Goal: Task Accomplishment & Management: Manage account settings

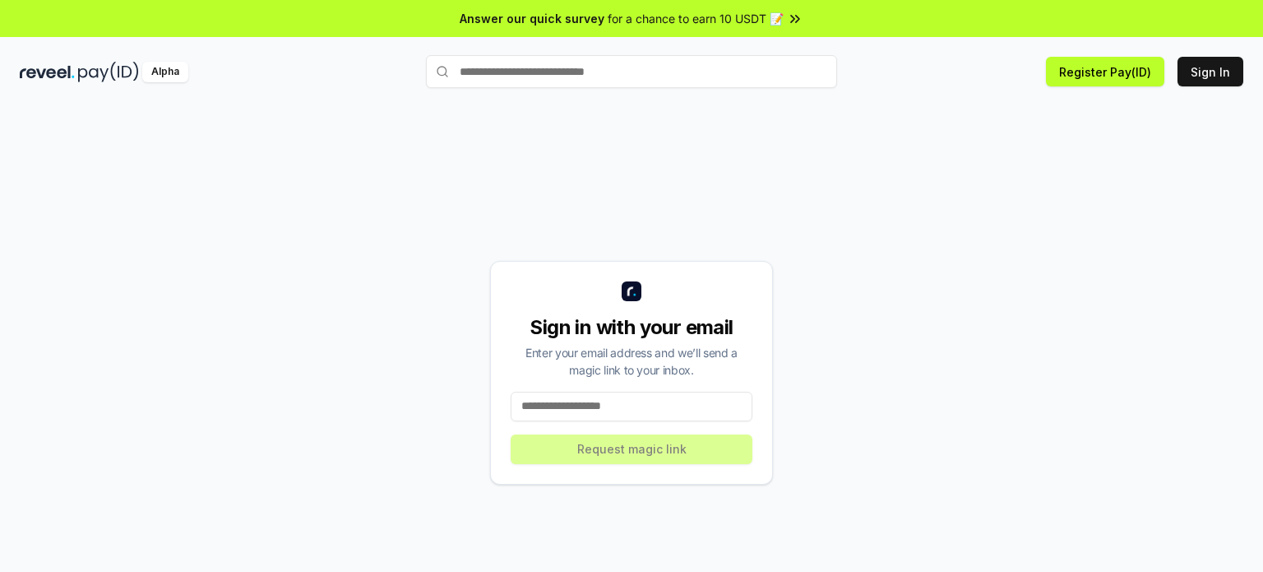
click at [605, 405] on input at bounding box center [632, 406] width 242 height 30
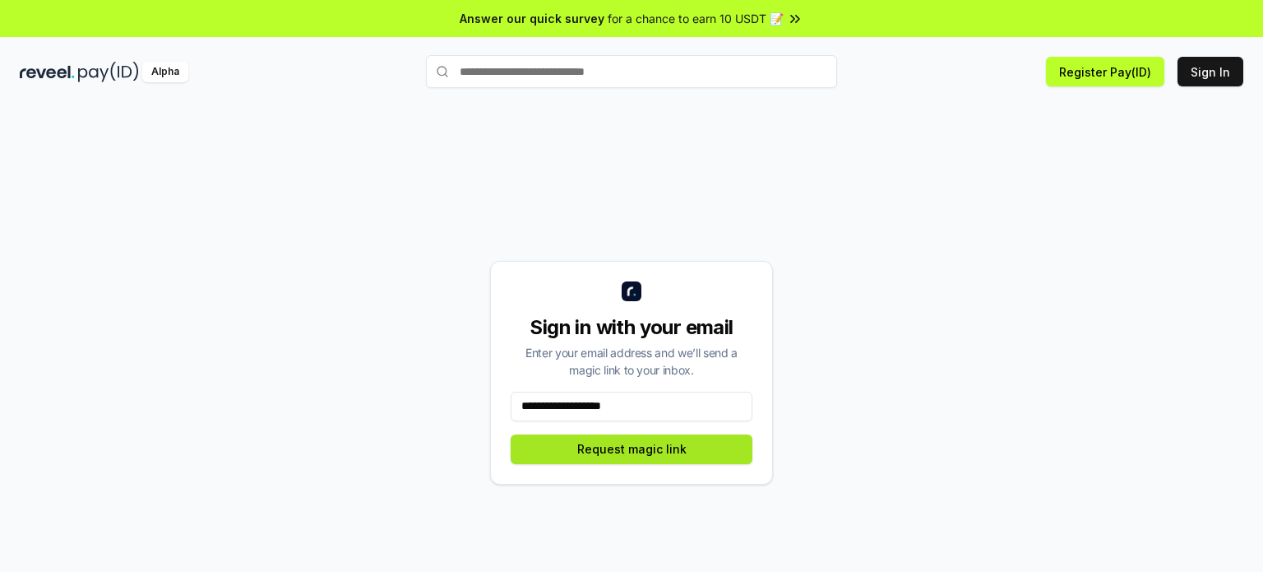
type input "**********"
click at [597, 456] on button "Request magic link" at bounding box center [632, 449] width 242 height 30
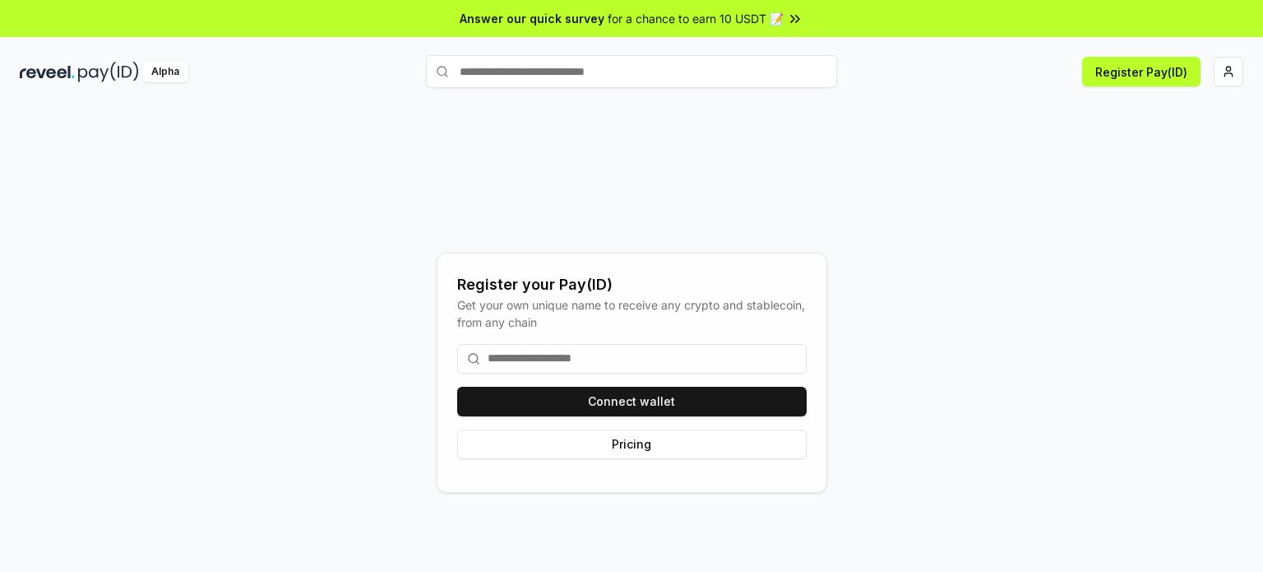
click at [531, 364] on input at bounding box center [631, 359] width 349 height 30
type input "*"
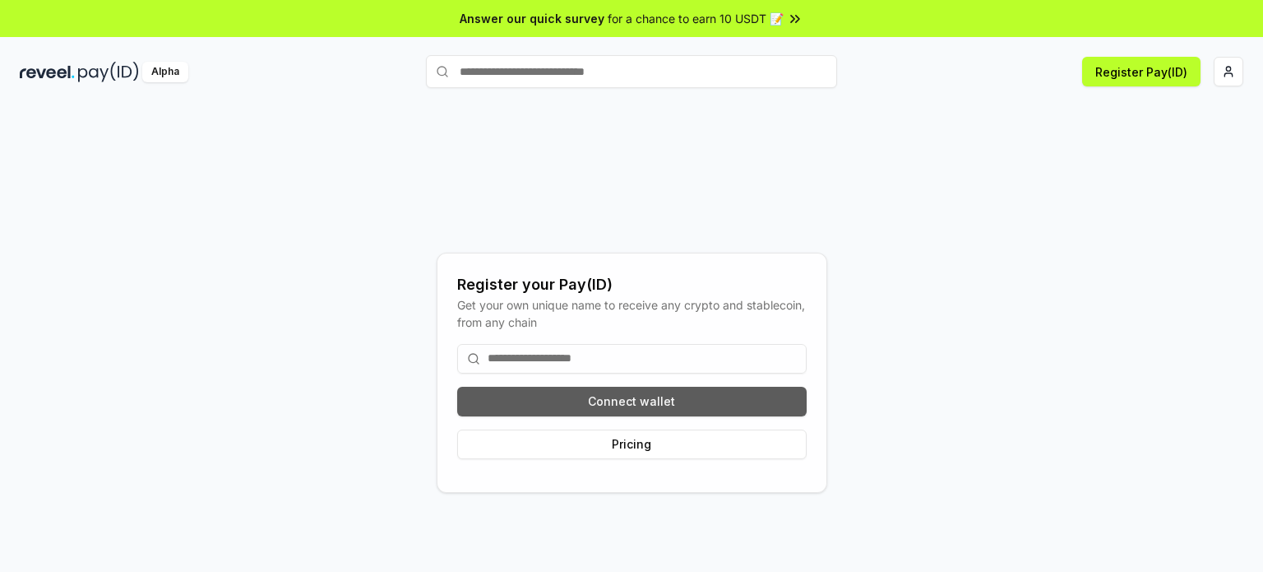
click at [539, 396] on button "Connect wallet" at bounding box center [631, 402] width 349 height 30
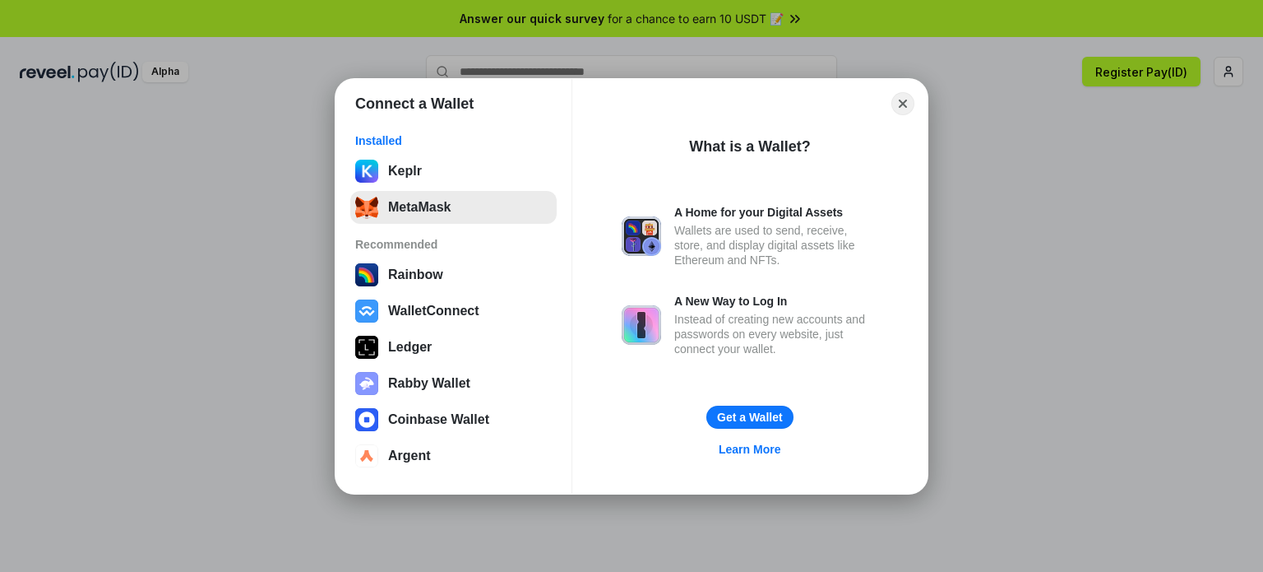
click at [405, 201] on button "MetaMask" at bounding box center [453, 207] width 206 height 33
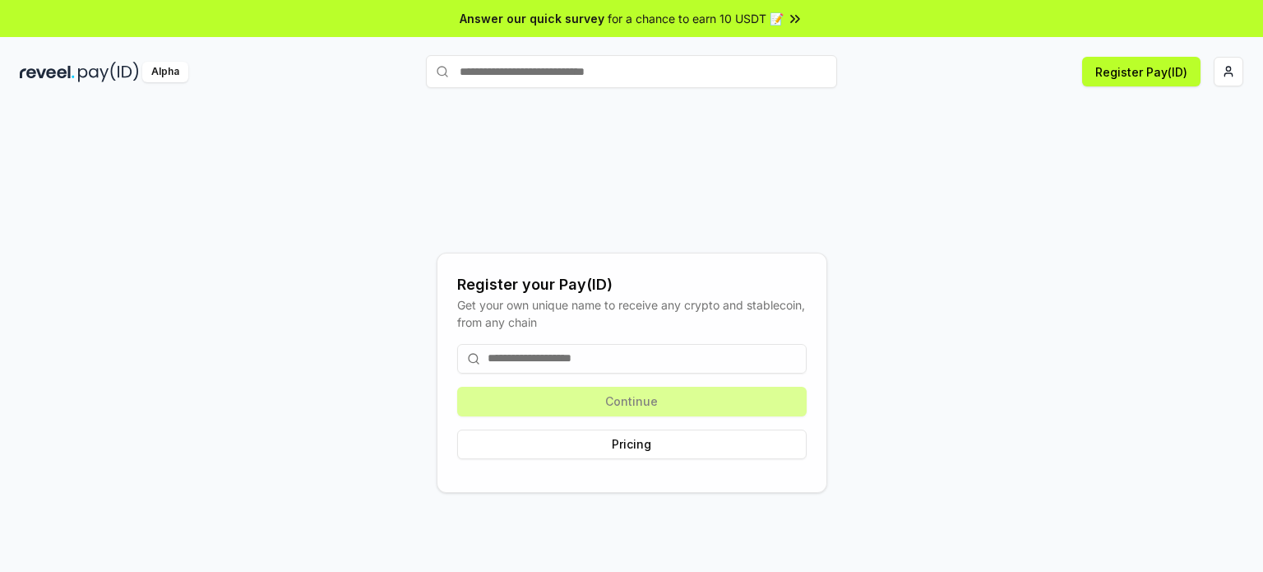
click at [674, 364] on input at bounding box center [631, 359] width 349 height 30
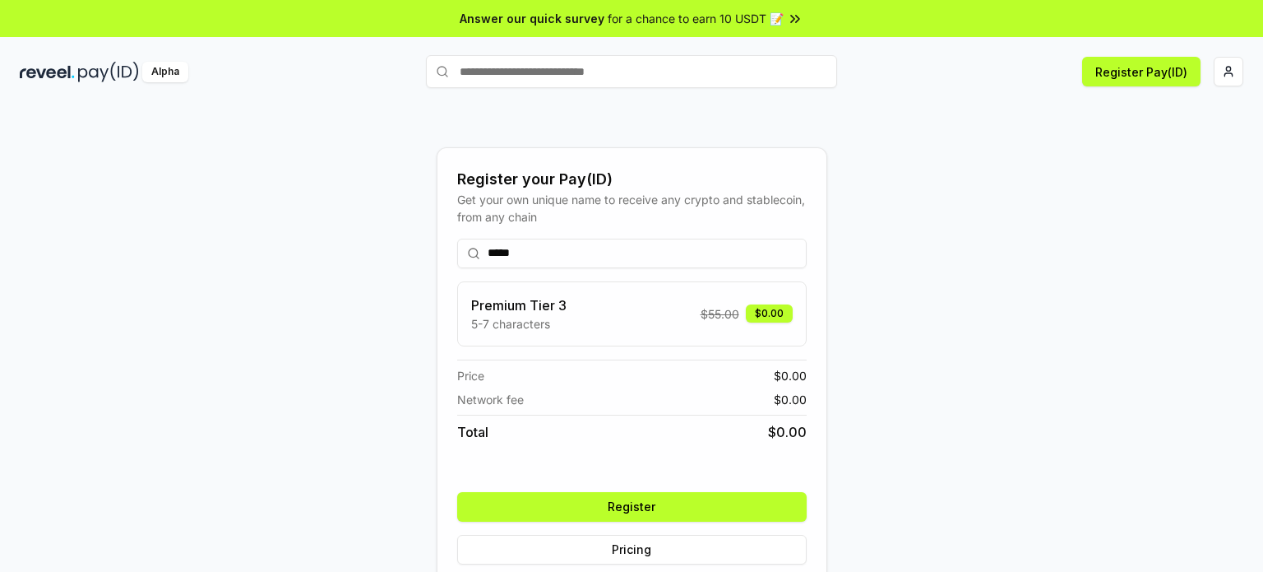
type input "*****"
click at [641, 511] on button "Register" at bounding box center [631, 507] width 349 height 30
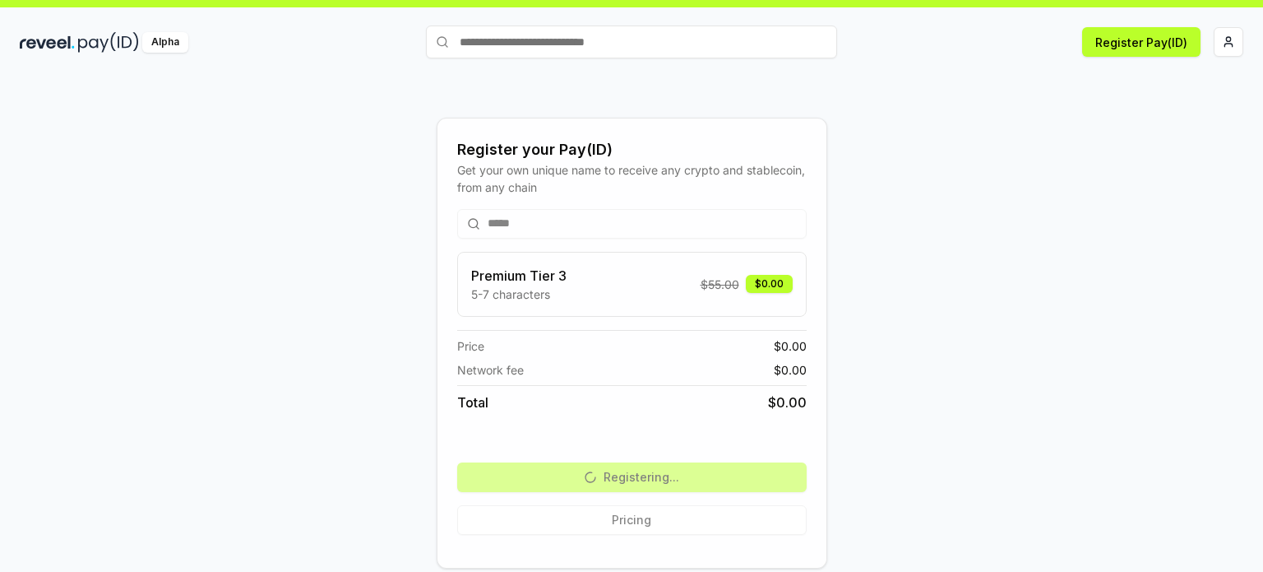
scroll to position [46, 0]
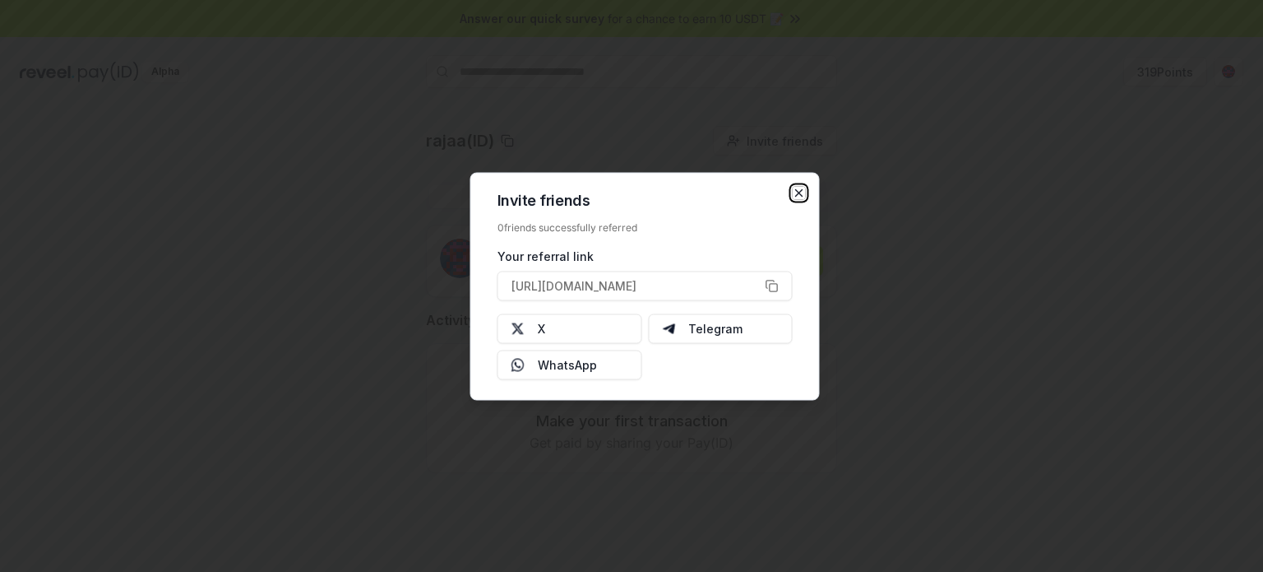
click at [798, 193] on icon "button" at bounding box center [799, 192] width 13 height 13
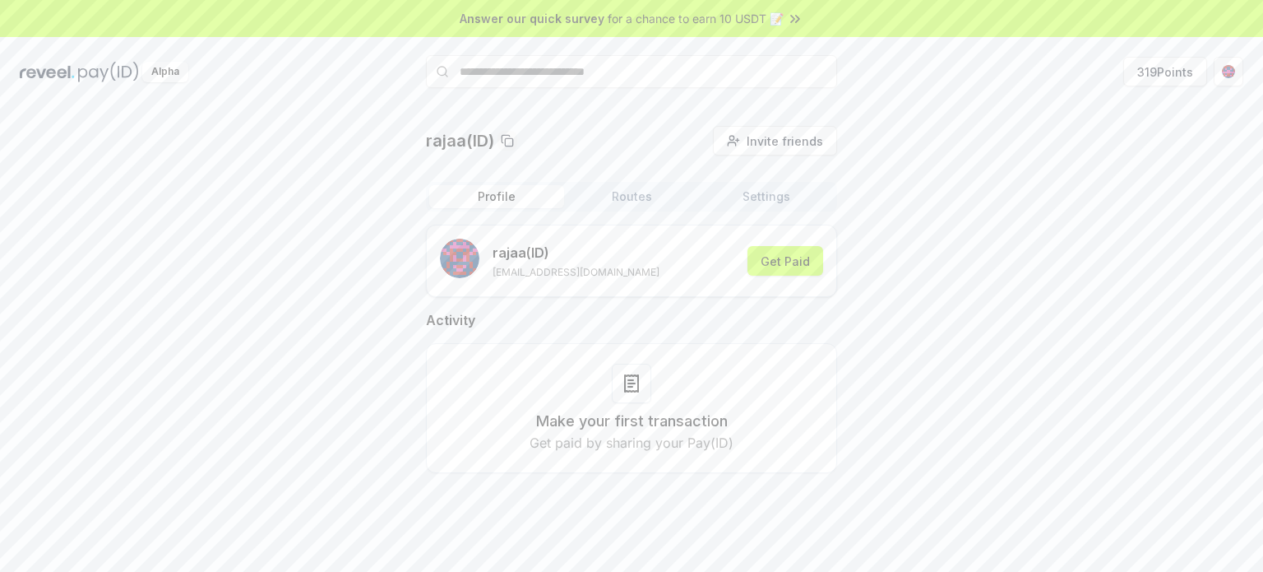
click at [618, 203] on button "Routes" at bounding box center [631, 196] width 135 height 23
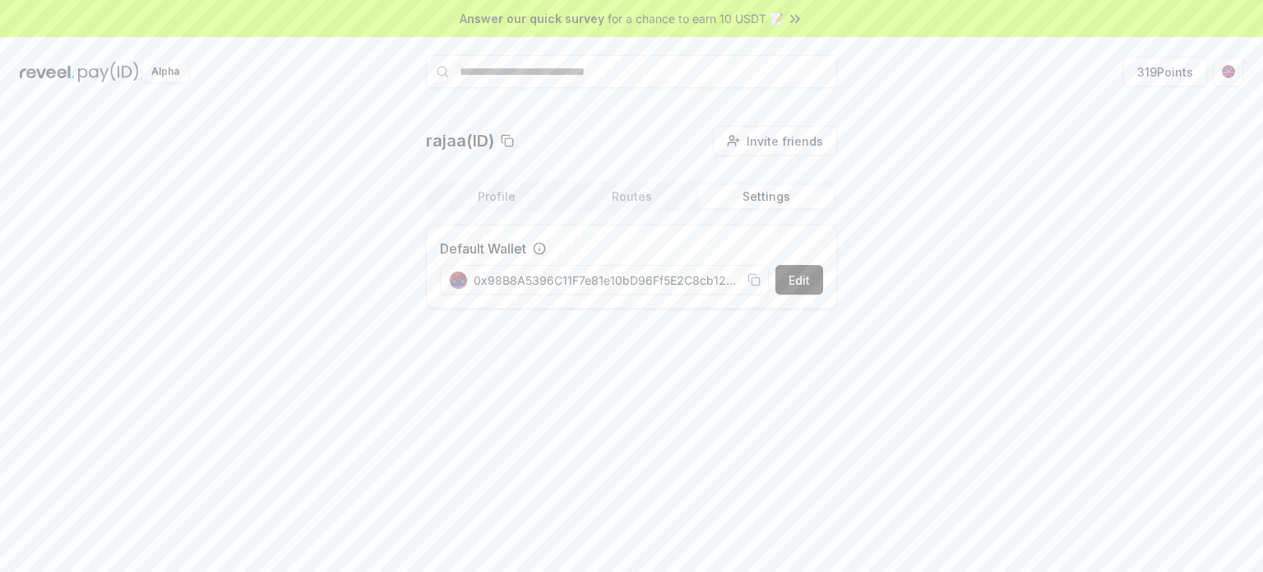
click at [752, 187] on button "Settings" at bounding box center [766, 196] width 135 height 23
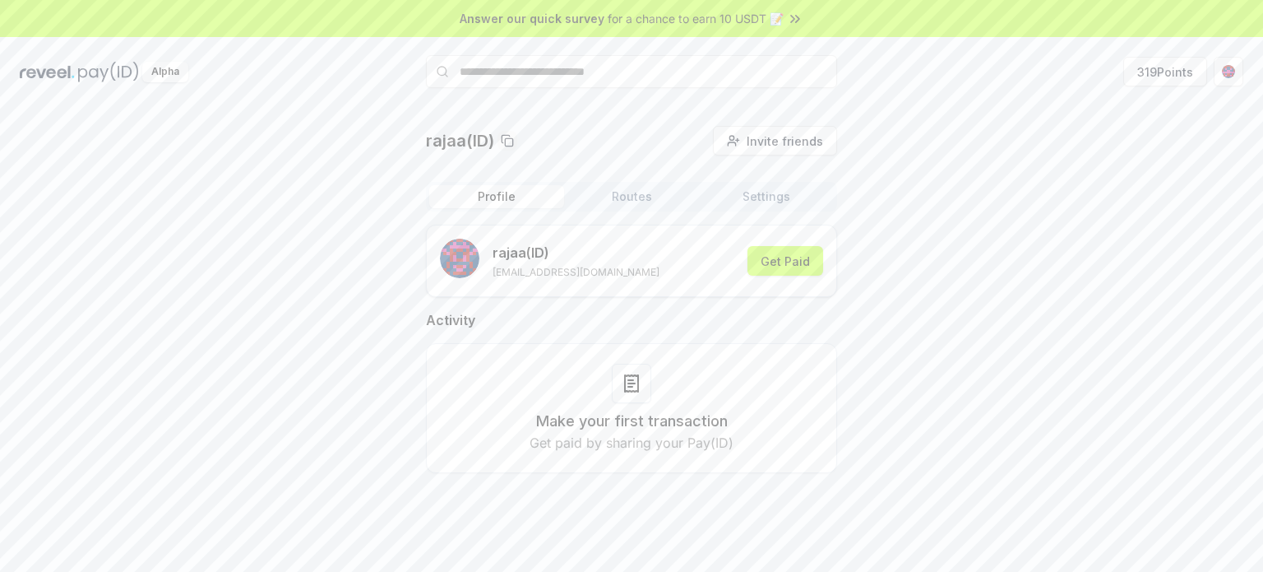
click at [504, 198] on button "Profile" at bounding box center [496, 196] width 135 height 23
click at [1138, 65] on button "319 Points" at bounding box center [1165, 72] width 84 height 30
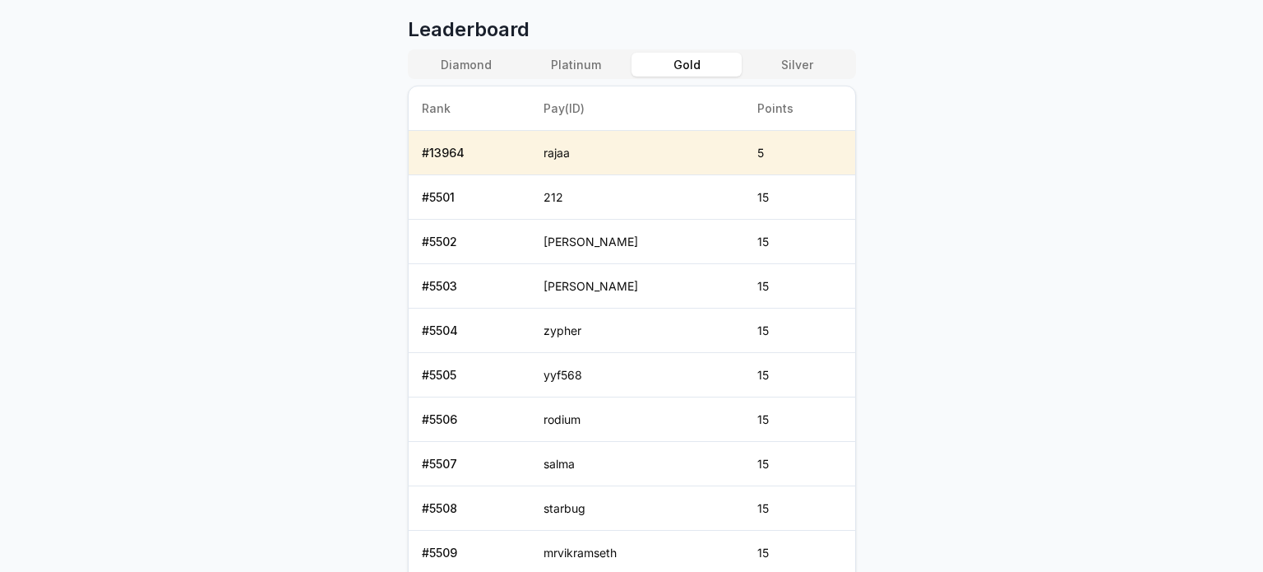
scroll to position [701, 0]
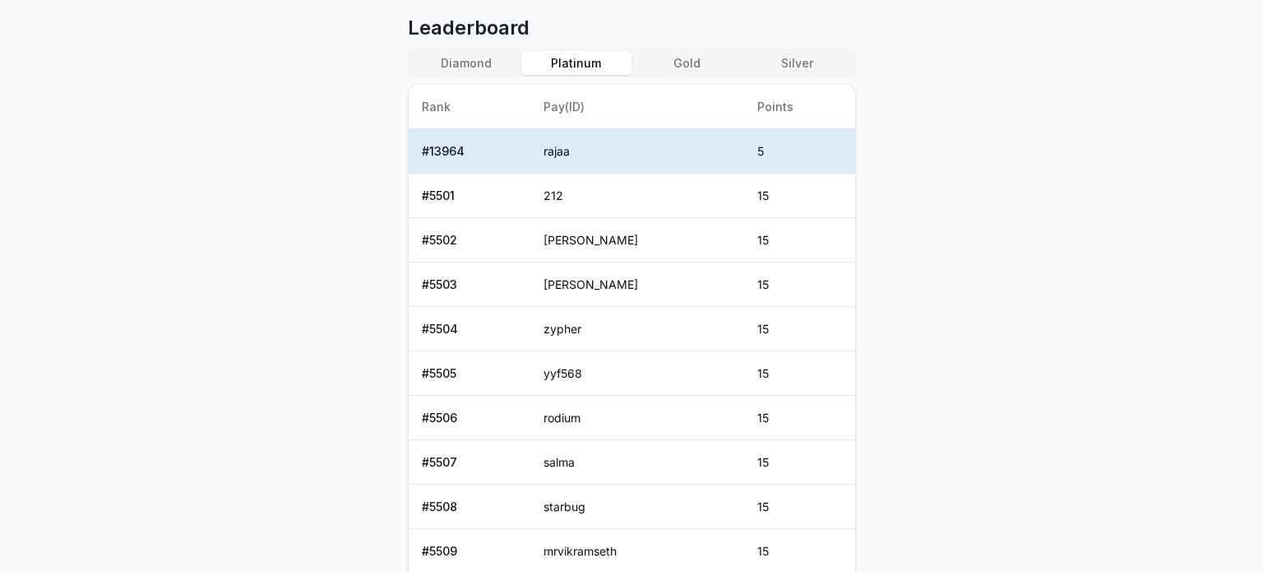
click at [579, 72] on button "Platinum" at bounding box center [576, 63] width 110 height 24
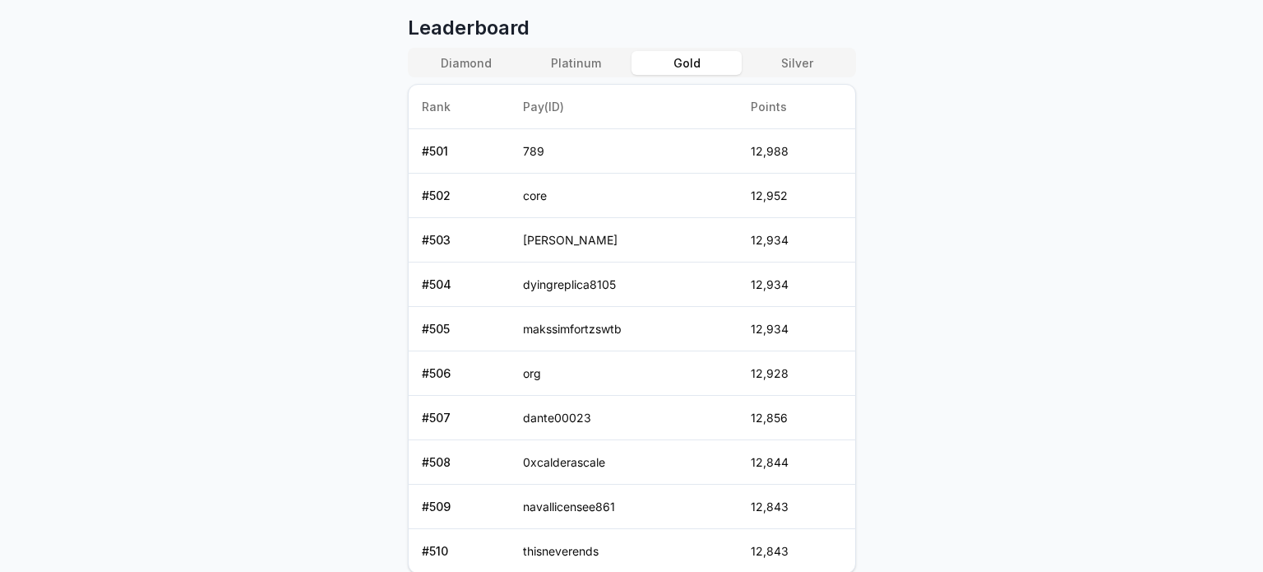
click at [645, 67] on button "Gold" at bounding box center [687, 63] width 110 height 24
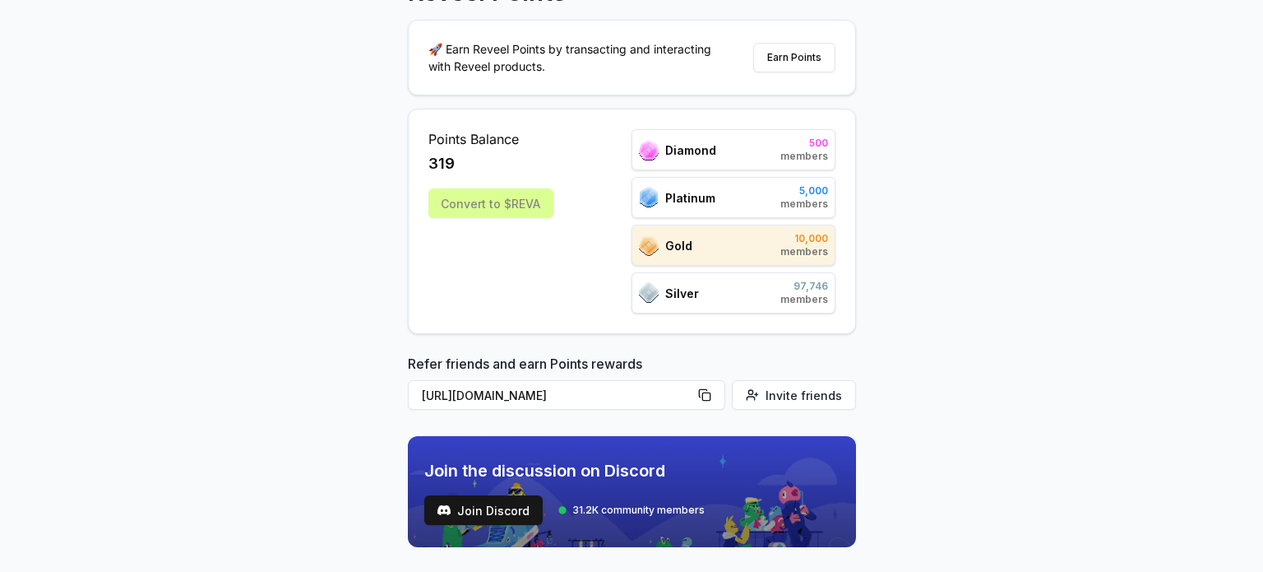
scroll to position [0, 0]
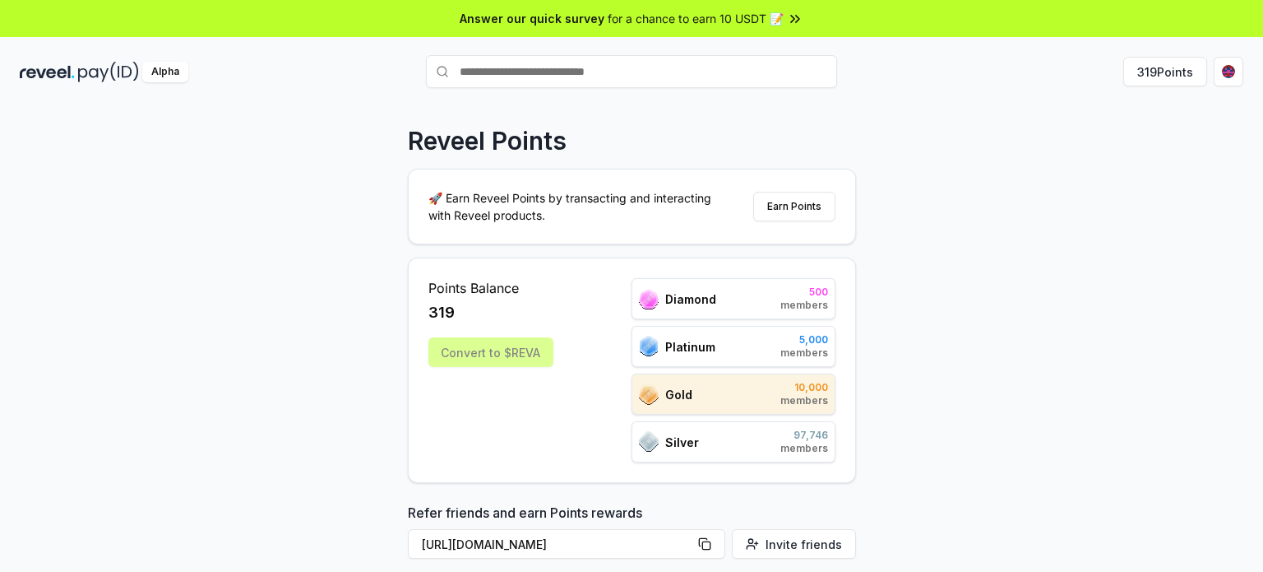
click at [445, 299] on div "Points Balance 319" at bounding box center [490, 301] width 125 height 46
click at [786, 203] on button "Earn Points" at bounding box center [794, 207] width 82 height 30
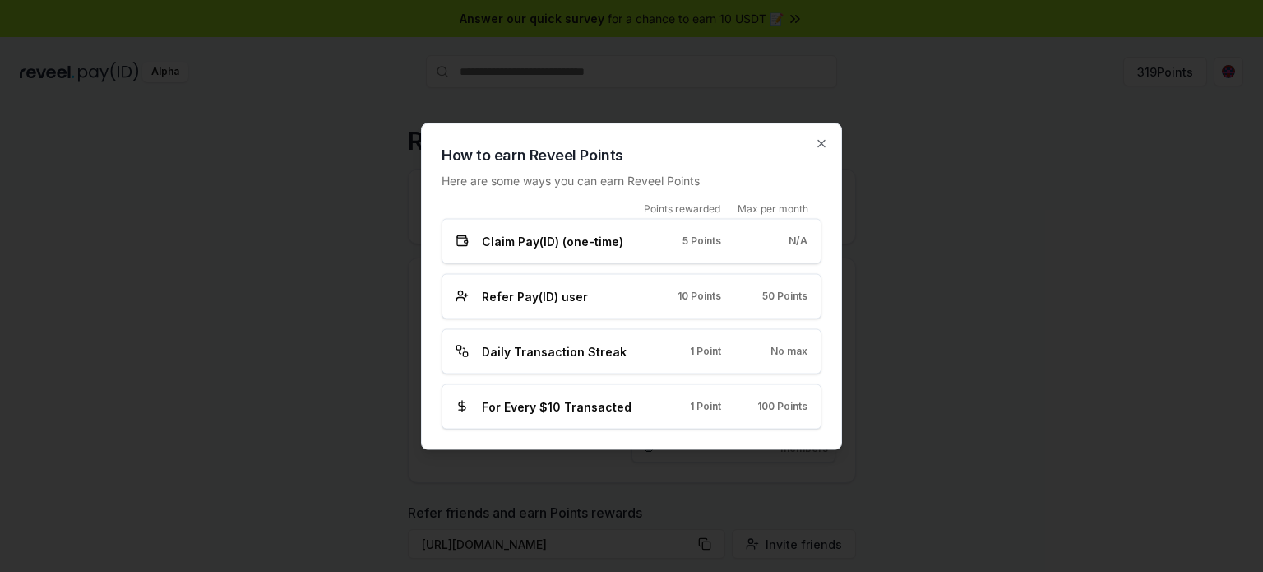
click at [628, 359] on div "Daily Transaction Streak" at bounding box center [545, 350] width 179 height 17
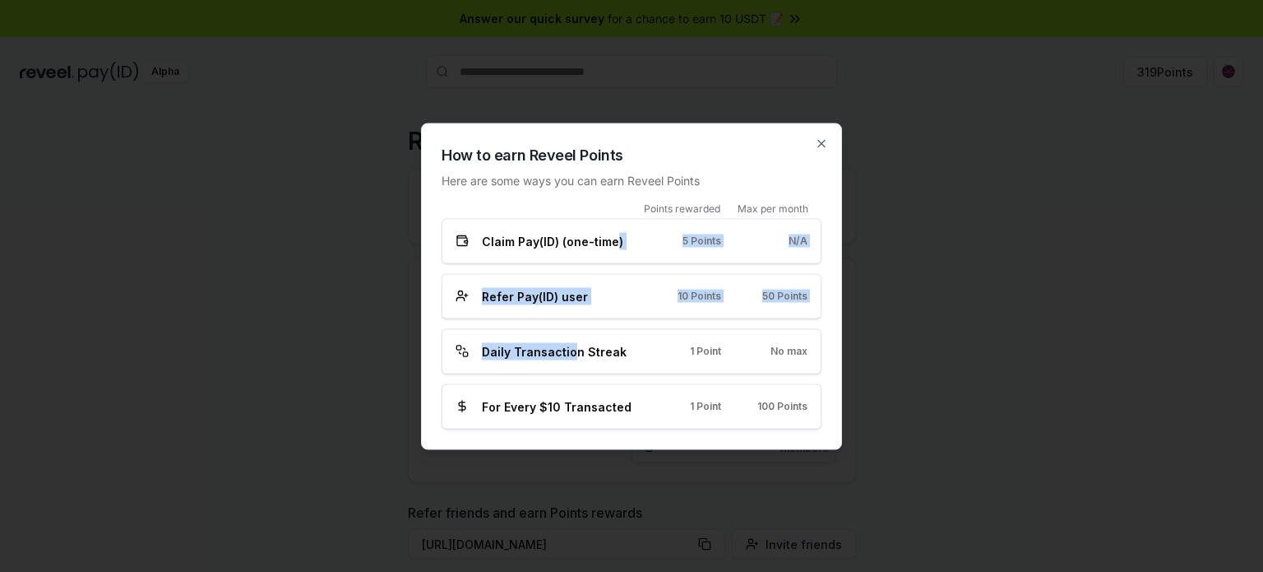
drag, startPoint x: 567, startPoint y: 349, endPoint x: 613, endPoint y: 250, distance: 108.6
click at [613, 250] on div "Points rewarded Max per month Claim Pay(ID) (one-time) 5 Points N/A Refer Pay(I…" at bounding box center [632, 314] width 380 height 227
click at [613, 250] on div "Claim Pay(ID) (one-time) 5 Points N/A" at bounding box center [632, 240] width 380 height 45
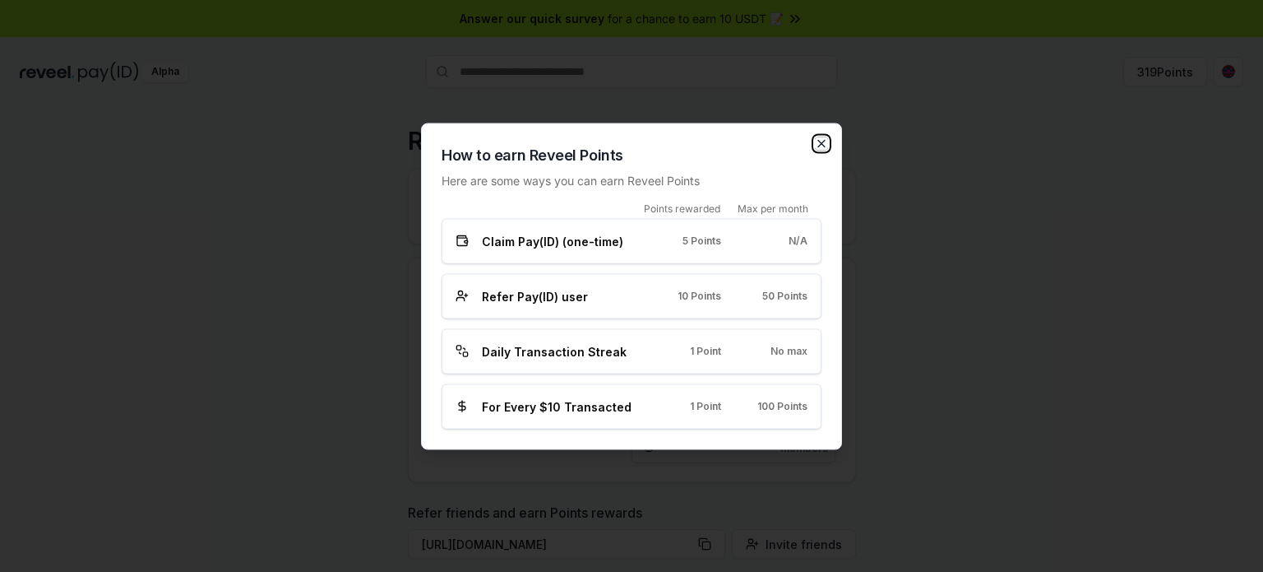
click at [817, 141] on icon "button" at bounding box center [821, 143] width 13 height 13
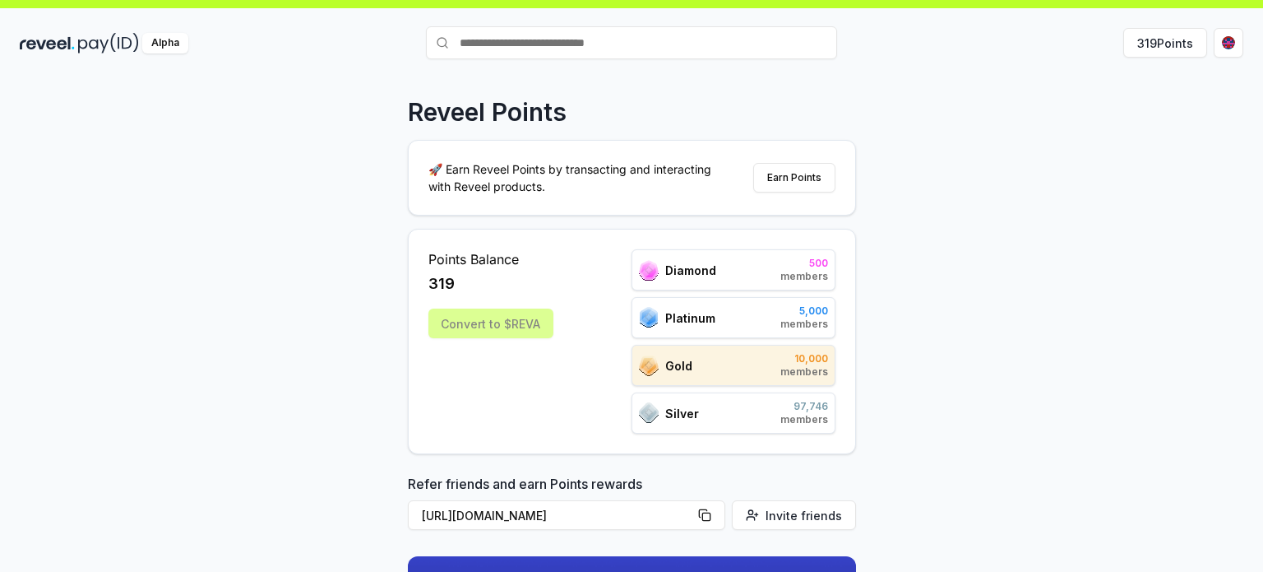
scroll to position [43, 0]
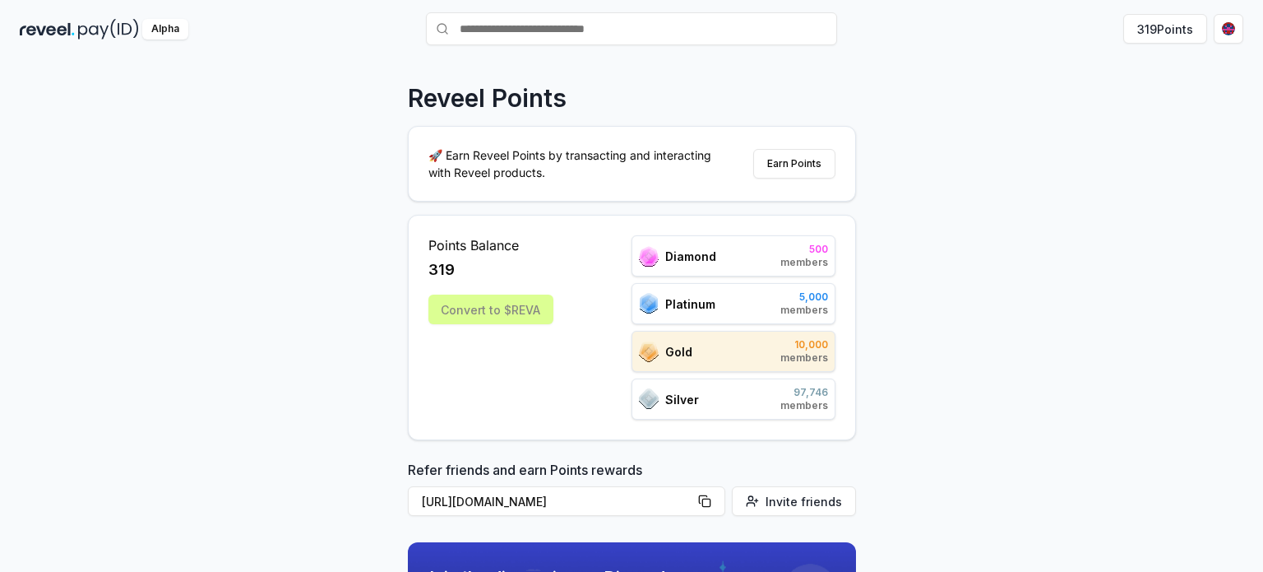
click at [707, 355] on div "Gold 10,000 members" at bounding box center [734, 351] width 204 height 41
click at [518, 306] on div "Convert to $REVA" at bounding box center [490, 309] width 125 height 30
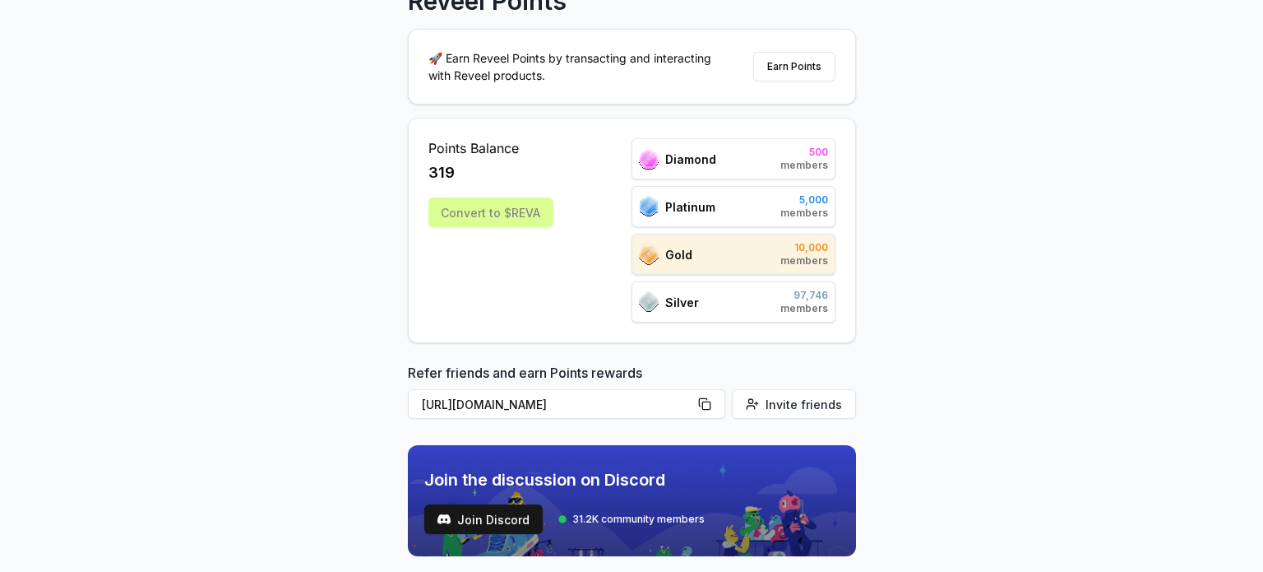
scroll to position [0, 0]
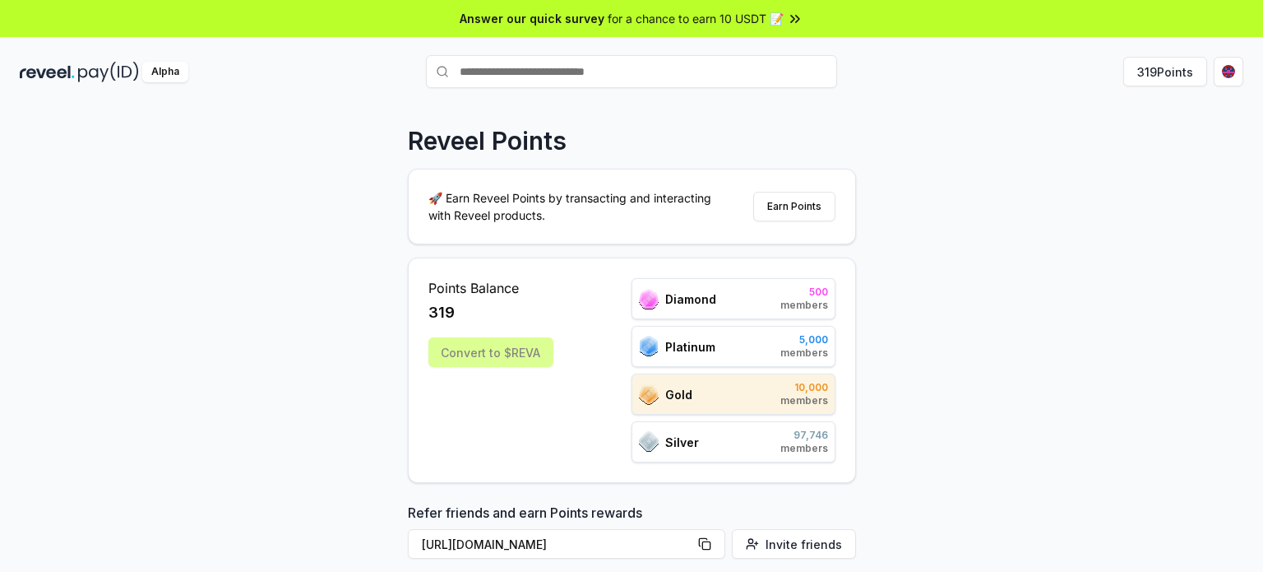
click at [750, 13] on span "for a chance to earn 10 USDT 📝" at bounding box center [696, 18] width 176 height 17
click at [104, 65] on img at bounding box center [108, 72] width 61 height 21
